Goal: Task Accomplishment & Management: Use online tool/utility

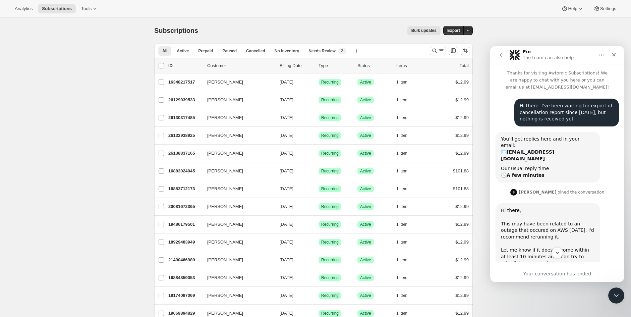
scroll to position [423, 0]
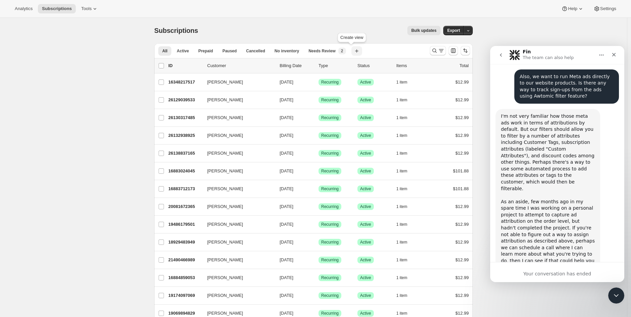
click at [353, 50] on icon "button" at bounding box center [356, 51] width 7 height 7
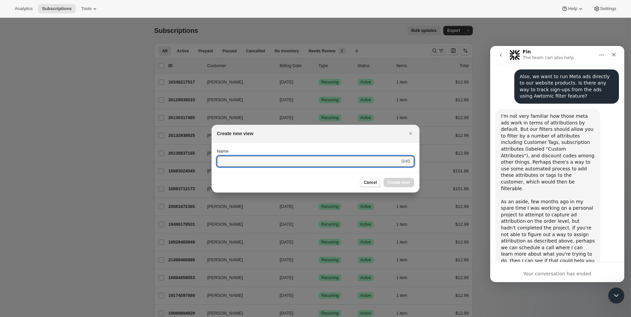
click at [374, 180] on span "Cancel" at bounding box center [370, 182] width 13 height 5
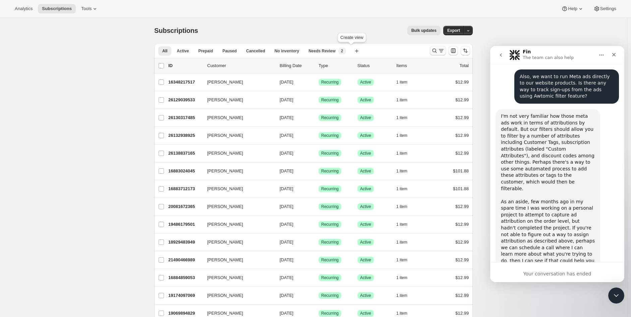
click at [445, 51] on icon "Search and filter results" at bounding box center [441, 50] width 7 height 7
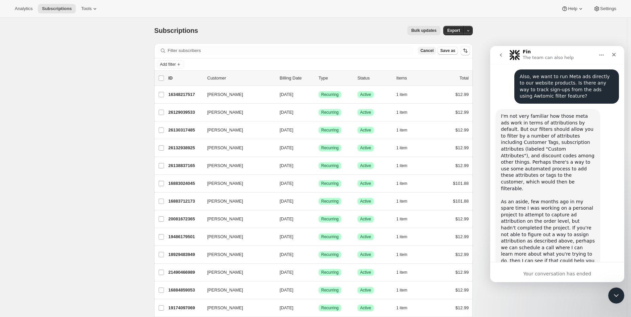
click at [433, 51] on span "Cancel" at bounding box center [427, 50] width 13 height 5
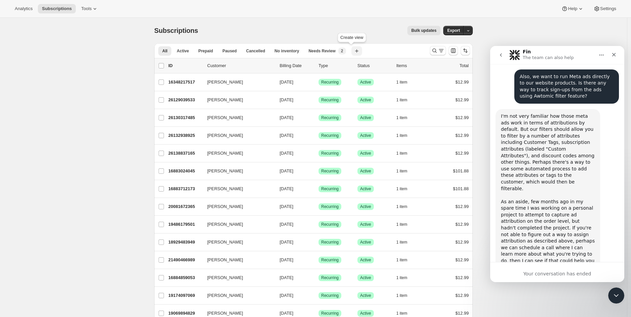
click at [353, 52] on icon "button" at bounding box center [356, 51] width 7 height 7
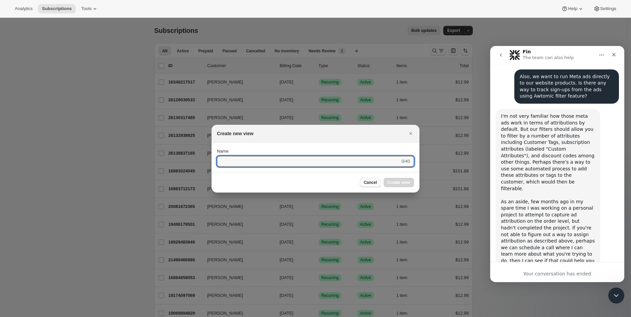
click at [368, 180] on span "Cancel" at bounding box center [370, 182] width 13 height 5
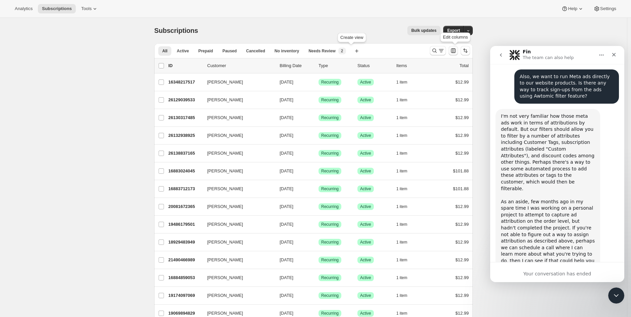
click at [455, 52] on icon "Customize table column order and visibility" at bounding box center [453, 50] width 7 height 7
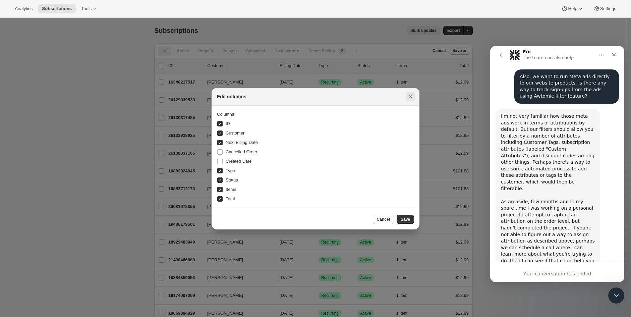
click at [411, 97] on icon "Close" at bounding box center [410, 96] width 7 height 7
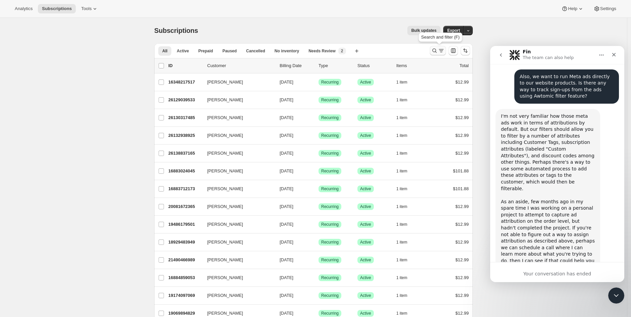
click at [434, 51] on icon "Search and filter results" at bounding box center [435, 51] width 4 height 4
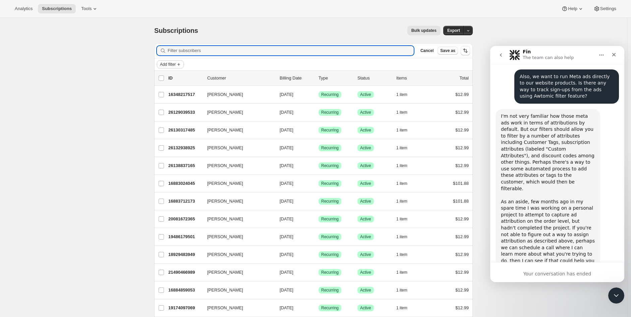
click at [180, 67] on button "Add filter" at bounding box center [170, 64] width 27 height 8
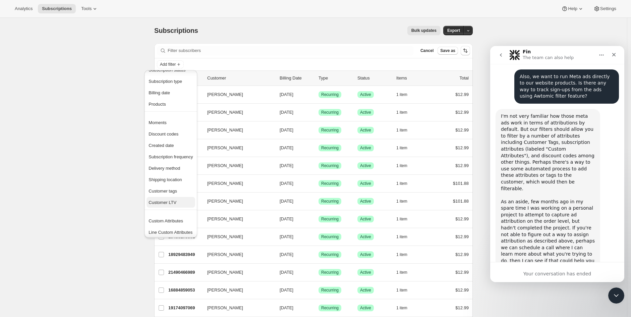
scroll to position [13, 0]
click at [166, 218] on span "Custom Attributes" at bounding box center [166, 219] width 35 height 5
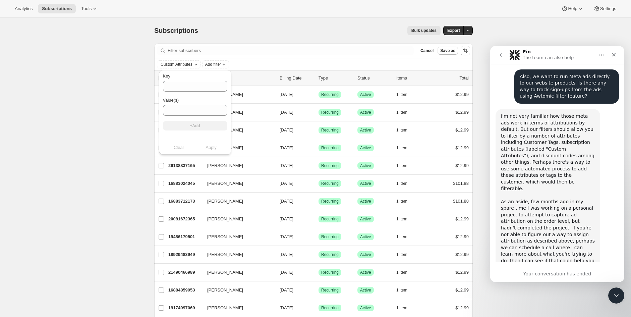
drag, startPoint x: 85, startPoint y: 299, endPoint x: 64, endPoint y: 198, distance: 103.4
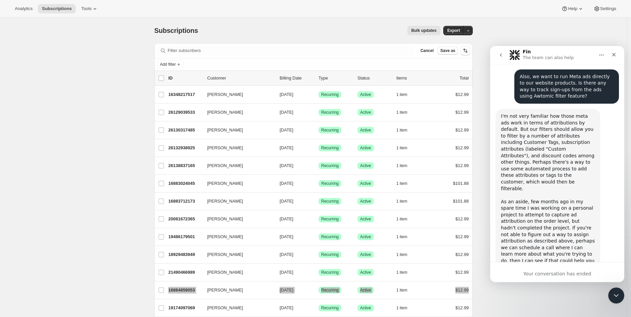
click at [560, 169] on div "I'm not very familiar how those meta ads work in terms of attributions by defau…" at bounding box center [548, 192] width 94 height 158
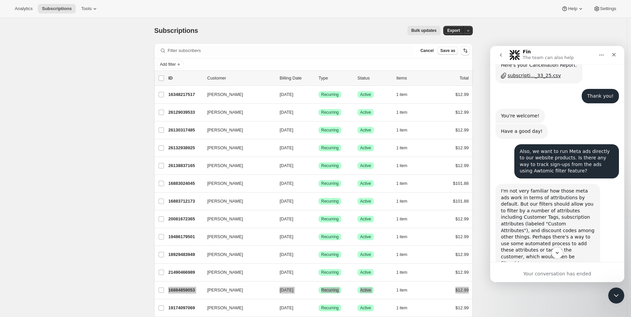
scroll to position [423, 0]
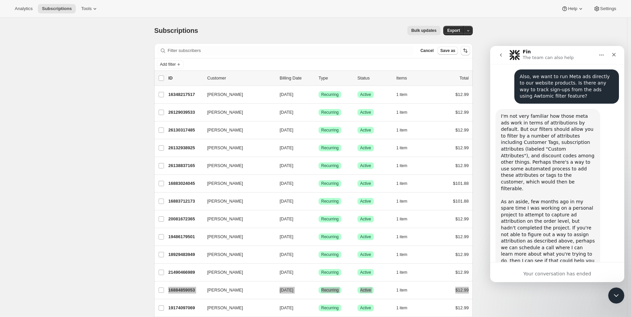
click at [599, 52] on icon "Home" at bounding box center [601, 54] width 5 height 5
click at [595, 75] on div "Expand window" at bounding box center [584, 71] width 48 height 7
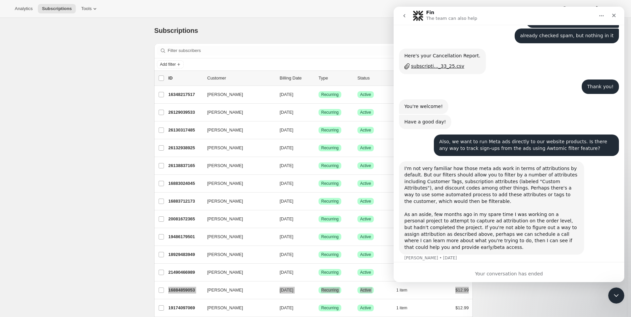
scroll to position [264, 0]
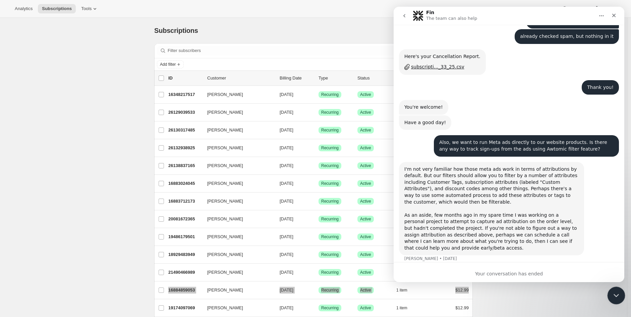
click at [618, 295] on icon "Close Intercom Messenger" at bounding box center [615, 294] width 8 height 8
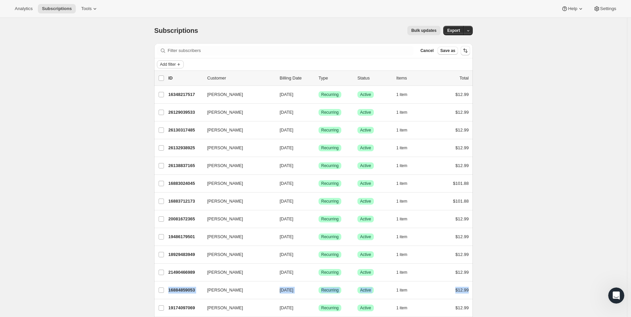
click at [180, 62] on icon "Add filter" at bounding box center [178, 64] width 5 height 5
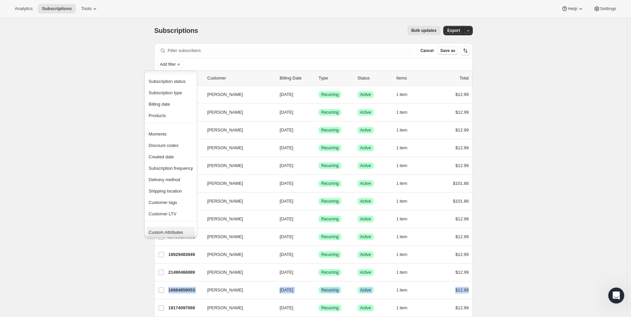
scroll to position [13, 0]
click at [174, 221] on span "Custom Attributes" at bounding box center [166, 219] width 35 height 5
